Goal: Check status: Check status

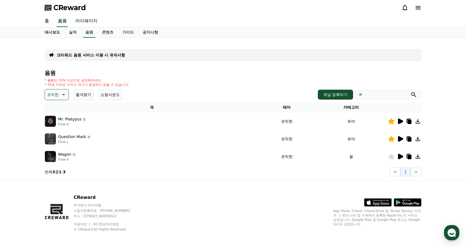
click at [54, 33] on link "대시보드" at bounding box center [52, 32] width 24 height 10
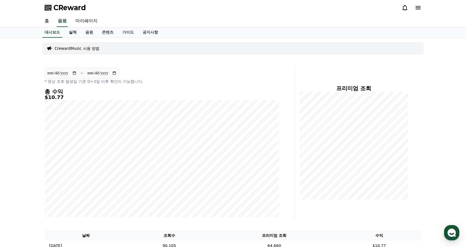
click at [74, 31] on link "실적" at bounding box center [72, 32] width 17 height 10
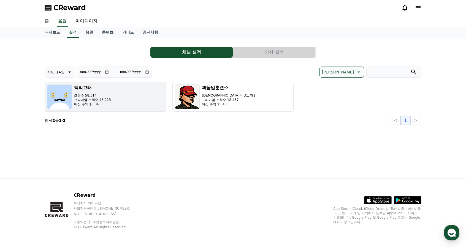
click at [110, 92] on button "백억고래 조회수 58,314 프리미엄 조회수 46,223 예상 수익 $5.34" at bounding box center [105, 97] width 121 height 30
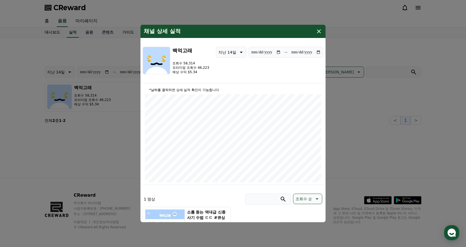
click at [319, 28] on icon "modal" at bounding box center [318, 31] width 7 height 7
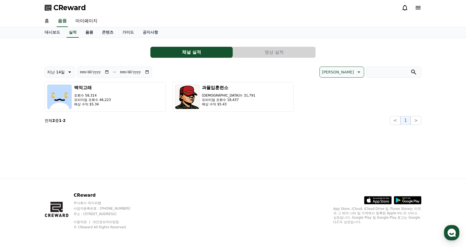
click at [92, 32] on link "음원" at bounding box center [89, 32] width 17 height 10
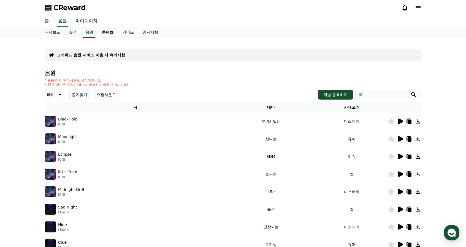
click at [104, 32] on link "콘텐츠" at bounding box center [107, 32] width 20 height 10
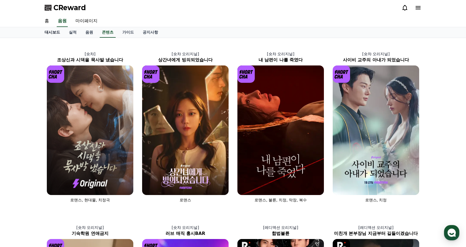
click at [51, 34] on link "대시보드" at bounding box center [52, 32] width 24 height 10
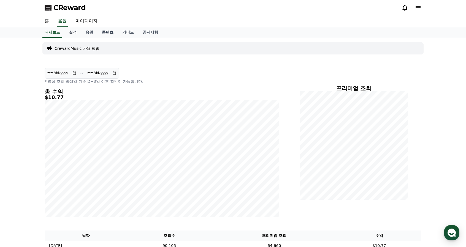
click at [70, 32] on link "실적" at bounding box center [72, 32] width 17 height 10
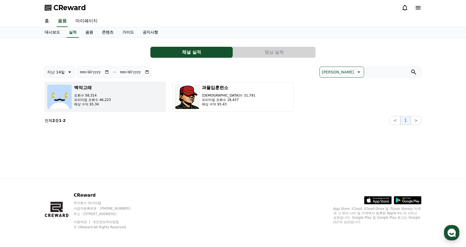
click at [101, 102] on p "예상 수익 $5.34" at bounding box center [92, 104] width 37 height 4
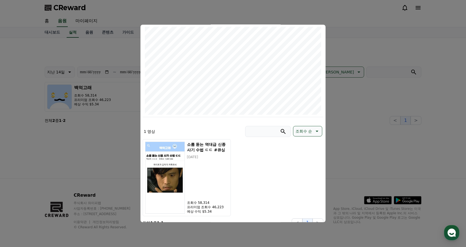
scroll to position [74, 0]
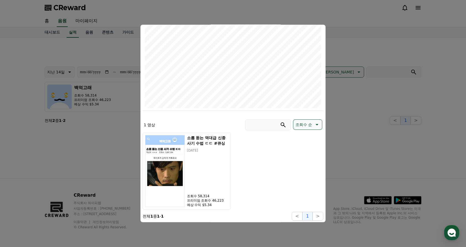
click at [80, 129] on button "close modal" at bounding box center [233, 123] width 466 height 247
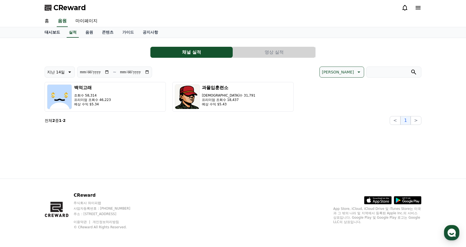
click at [61, 34] on link "대시보드" at bounding box center [52, 32] width 24 height 10
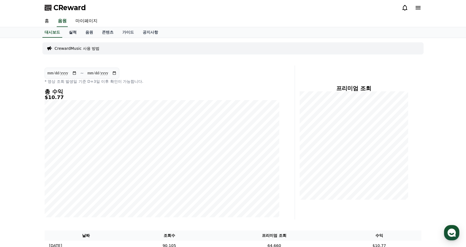
click at [69, 33] on link "실적" at bounding box center [72, 32] width 17 height 10
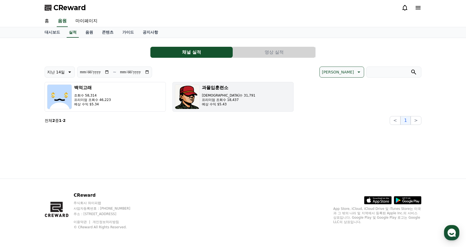
click at [238, 95] on button "과몰입훈련소 조회수 31,791 프리미엄 조회수 18,437 예상 수익 $5.43" at bounding box center [232, 97] width 121 height 30
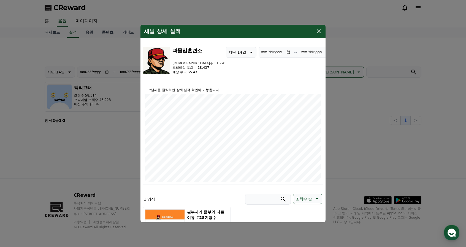
click at [318, 32] on icon "modal" at bounding box center [318, 31] width 7 height 7
